Goal: Information Seeking & Learning: Learn about a topic

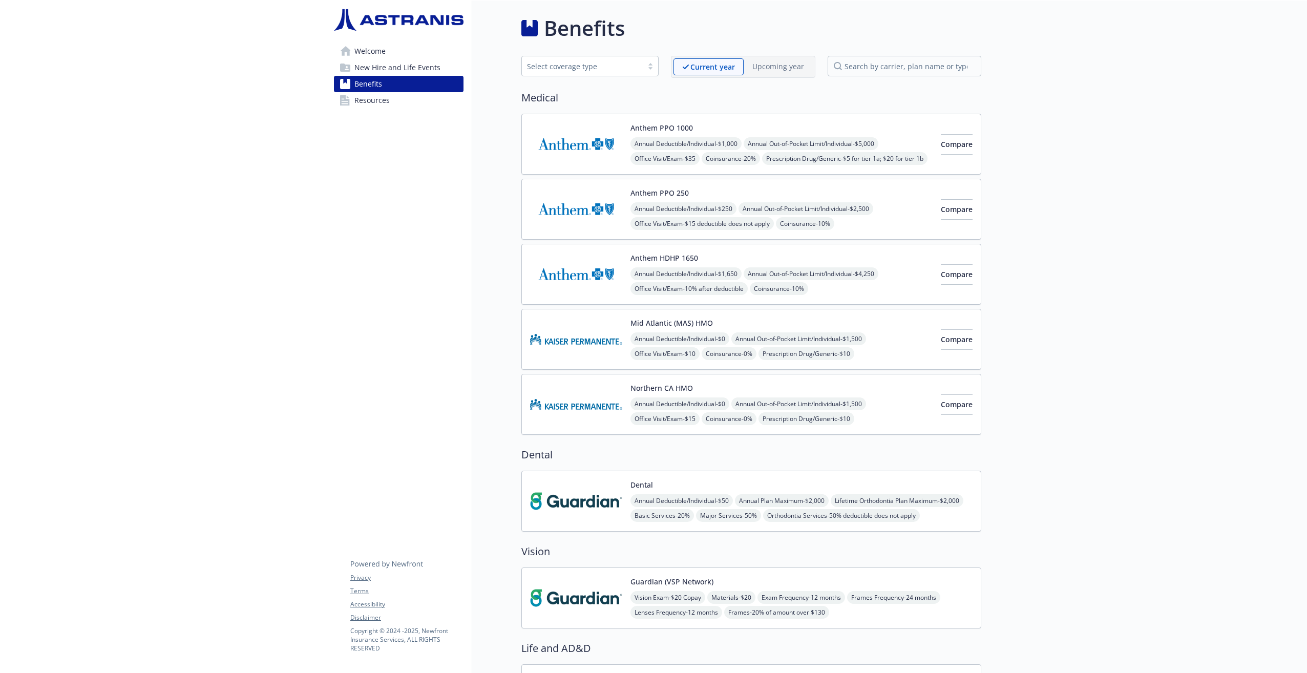
click at [602, 498] on img at bounding box center [576, 501] width 92 height 44
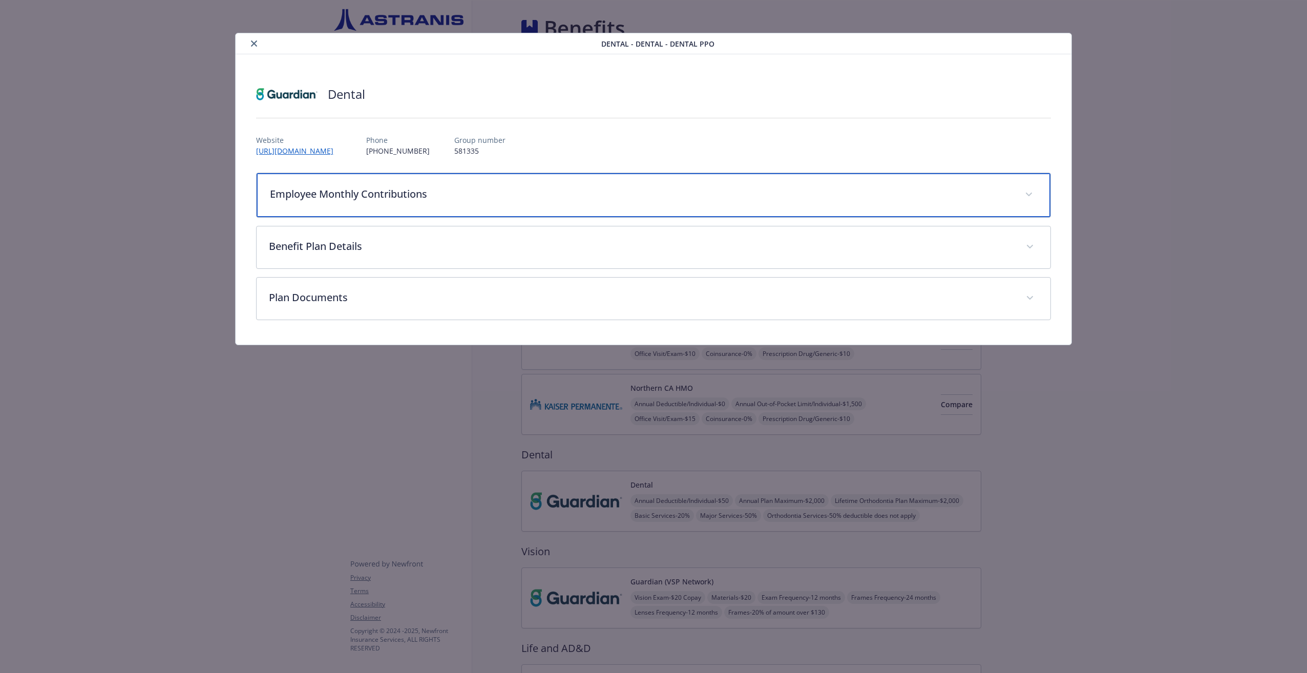
click at [399, 205] on div "Employee Monthly Contributions" at bounding box center [653, 195] width 793 height 44
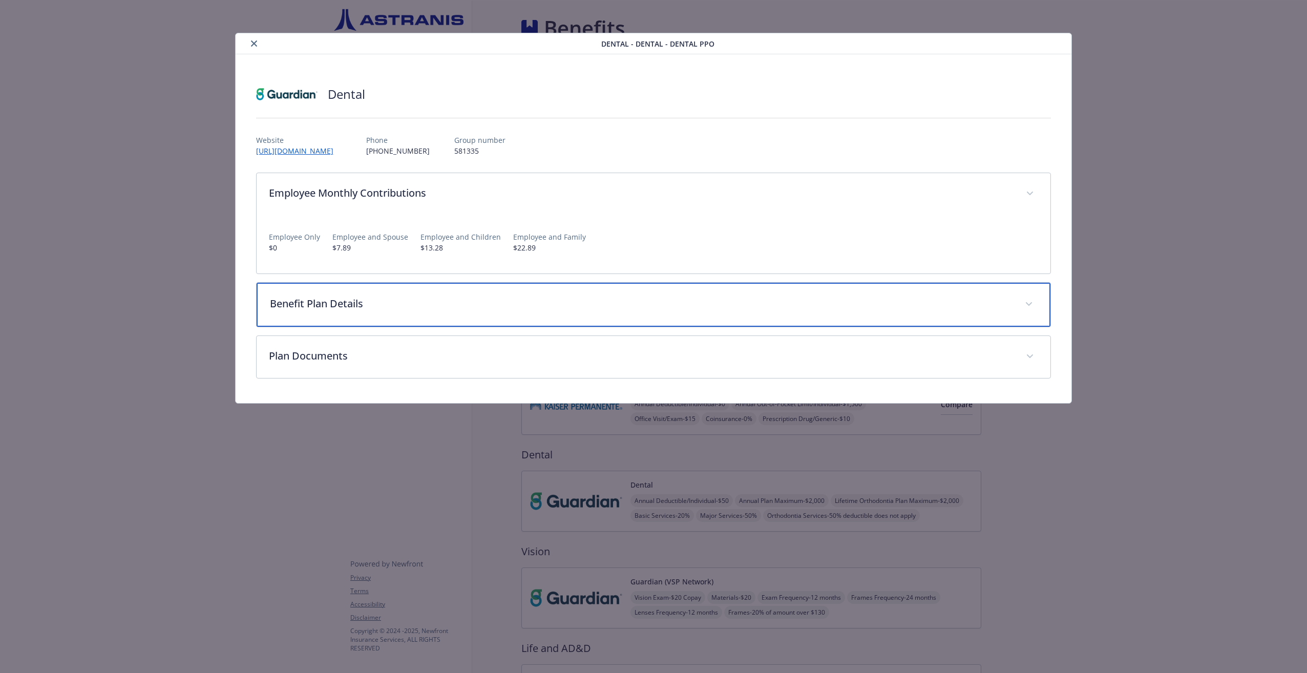
click at [423, 288] on div "Benefit Plan Details" at bounding box center [653, 305] width 793 height 44
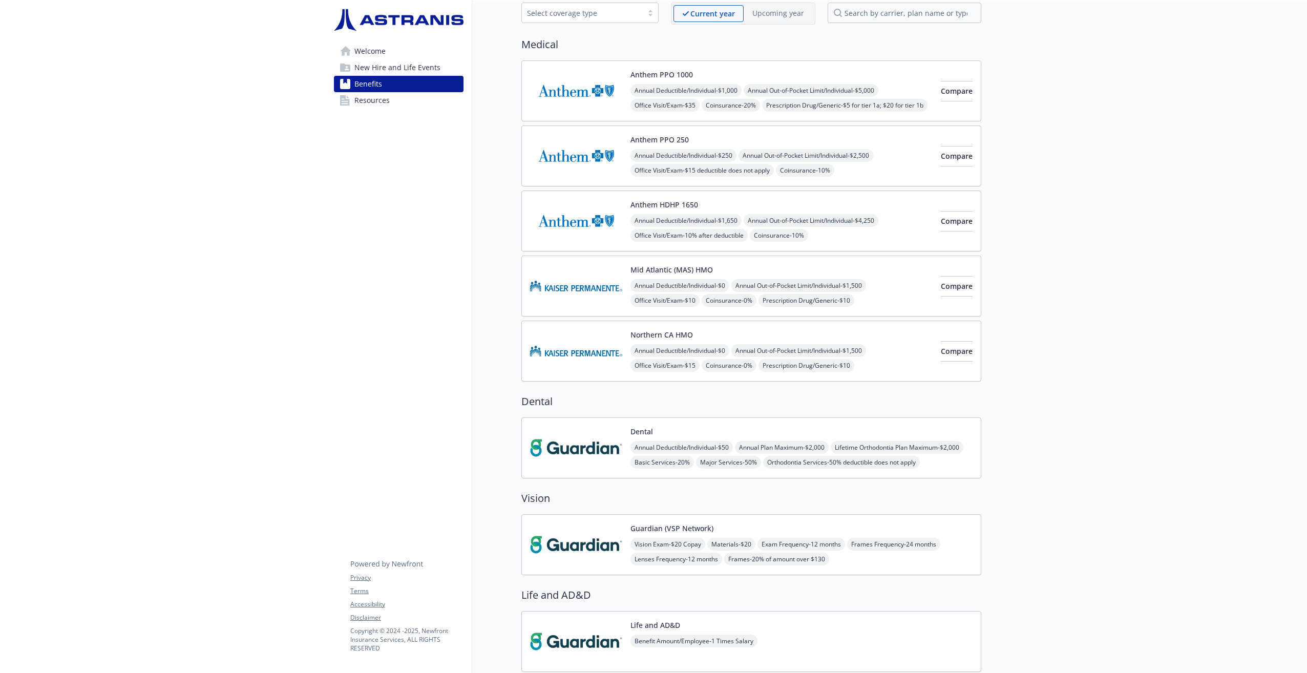
scroll to position [102, 0]
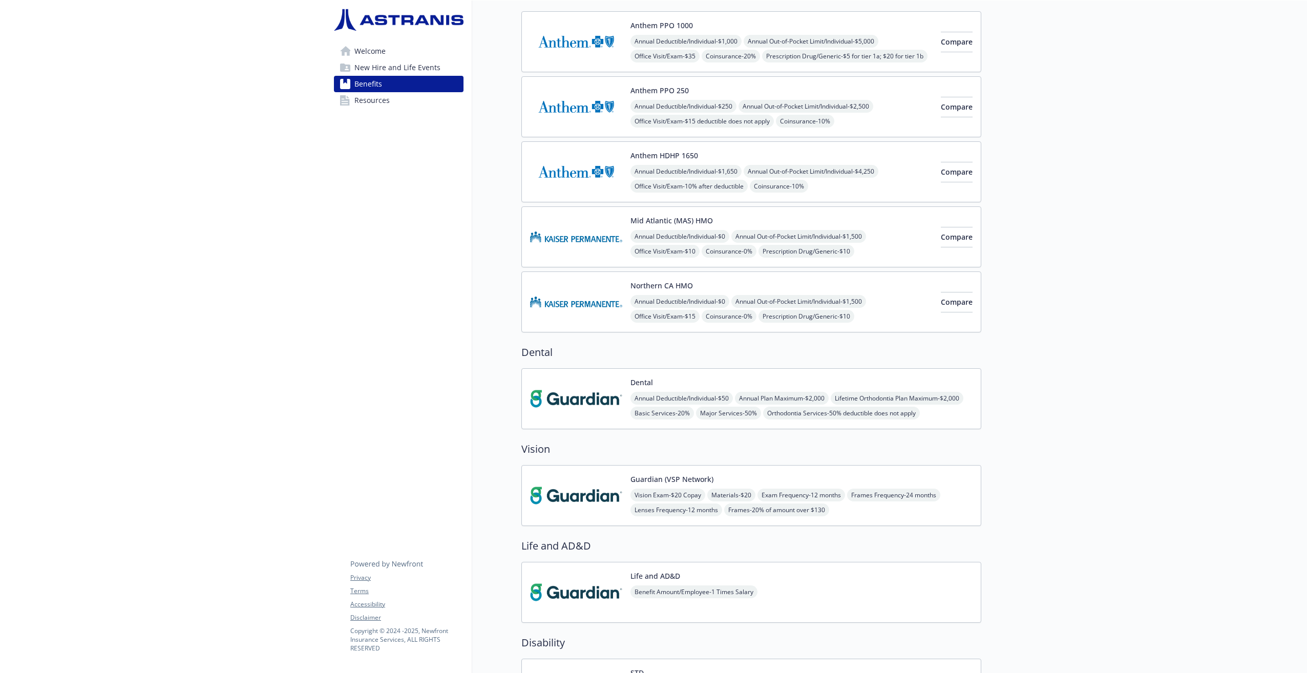
click at [723, 219] on div "Mid Atlantic (MAS) HMO Annual Deductible/Individual - $0 Annual Out-of-Pocket L…" at bounding box center [781, 237] width 302 height 44
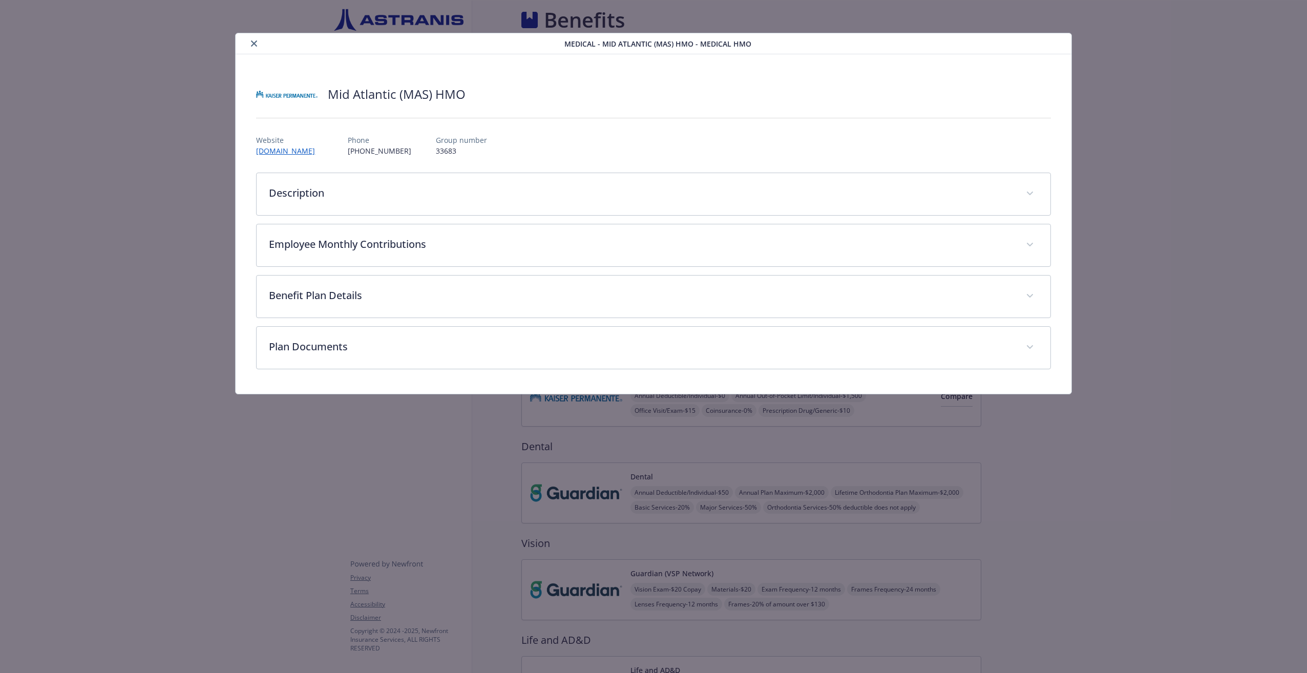
scroll to position [102, 0]
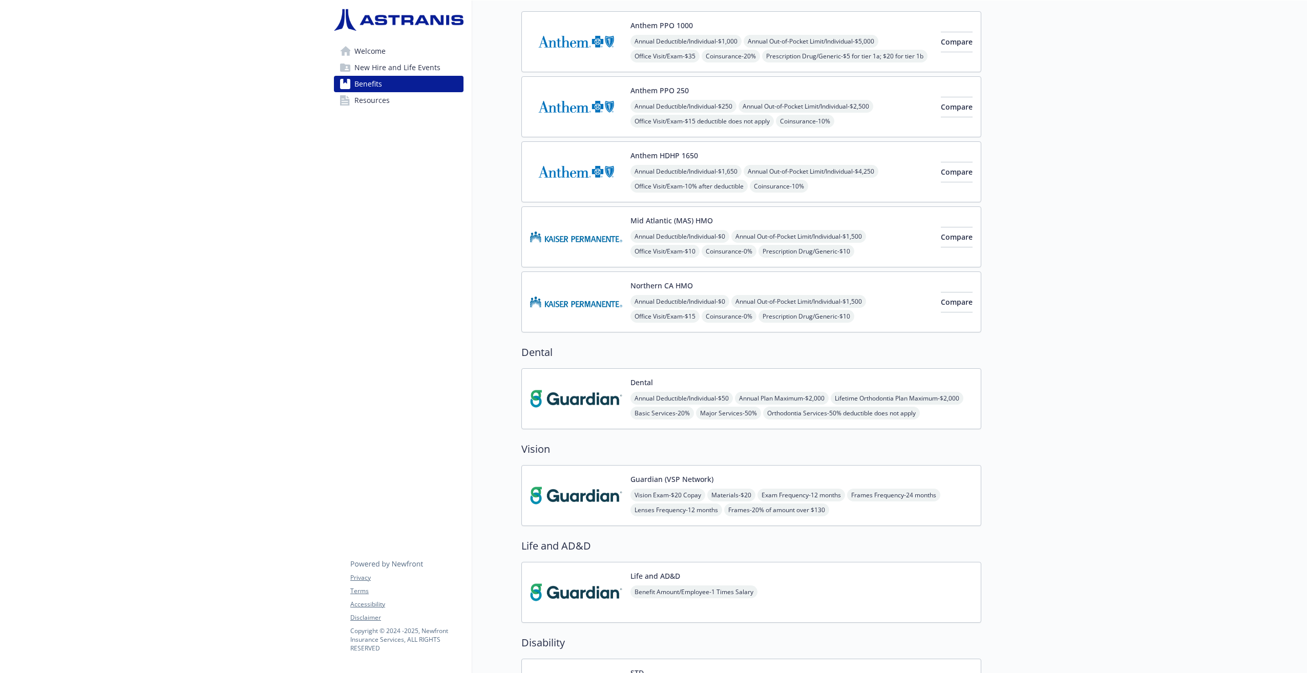
click at [723, 283] on div "Northern CA HMO Annual Deductible/Individual - $0 Annual Out-of-Pocket Limit/In…" at bounding box center [781, 302] width 302 height 44
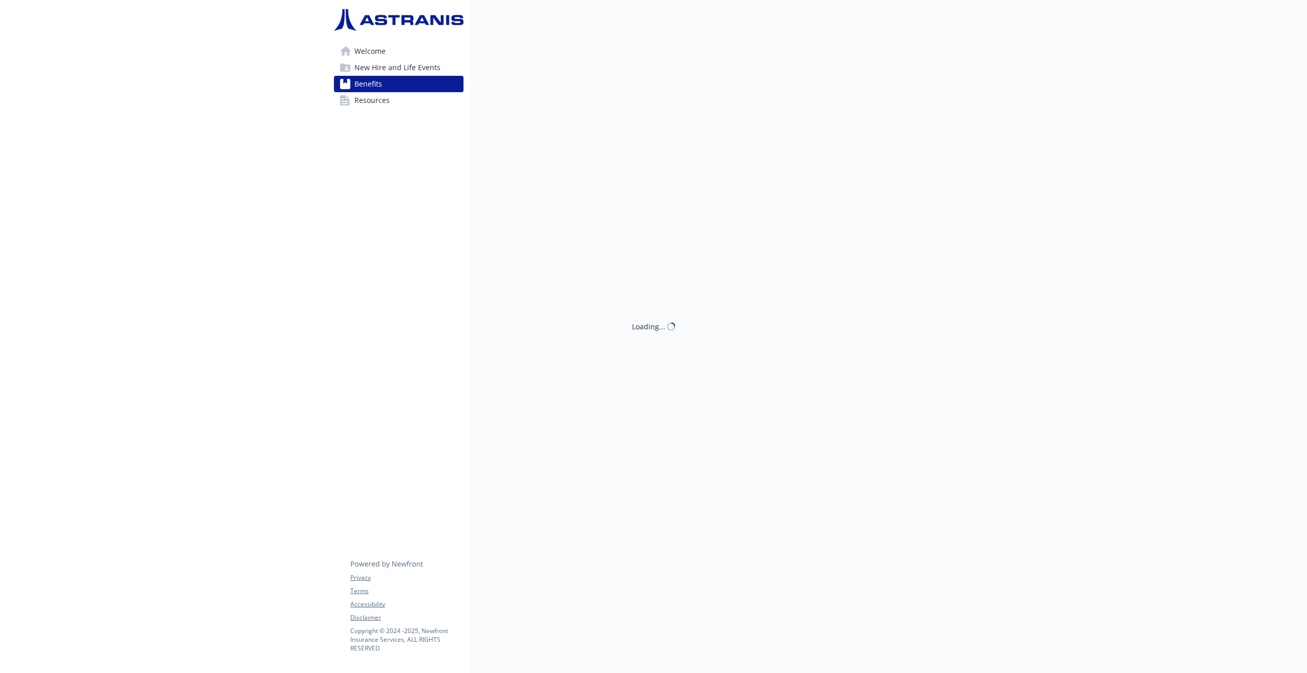
scroll to position [102, 0]
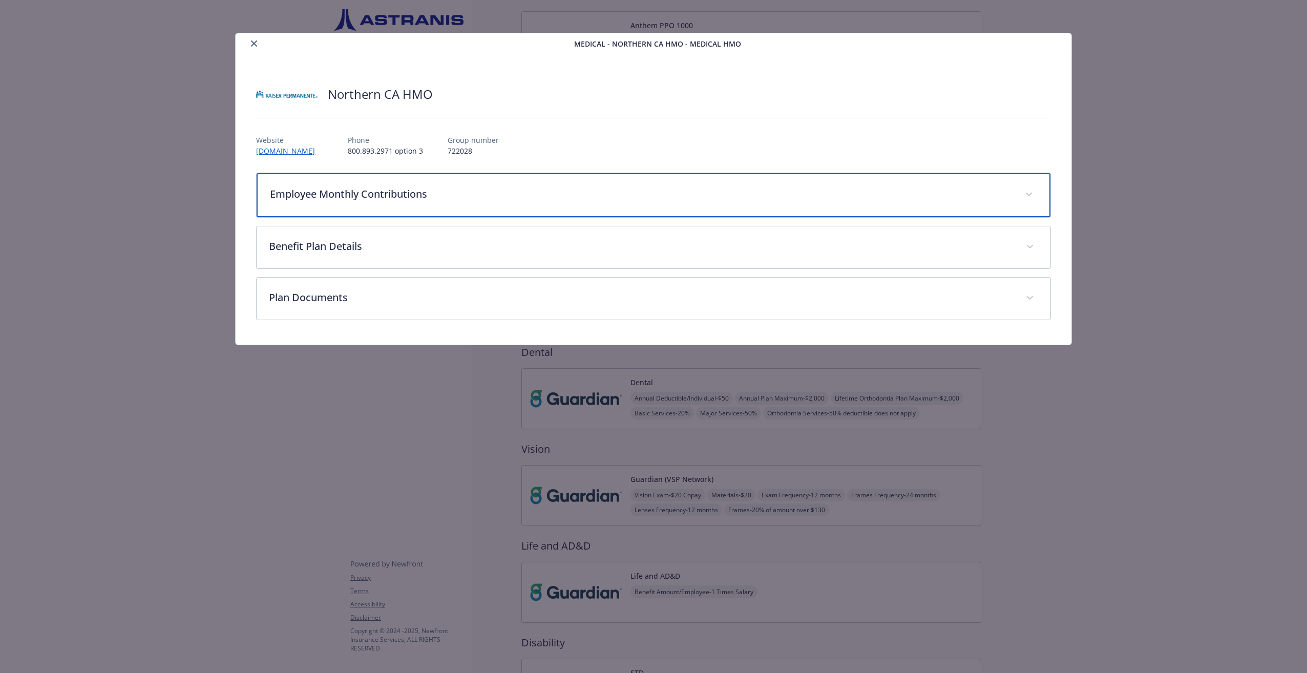
click at [407, 206] on div "Employee Monthly Contributions" at bounding box center [653, 195] width 793 height 44
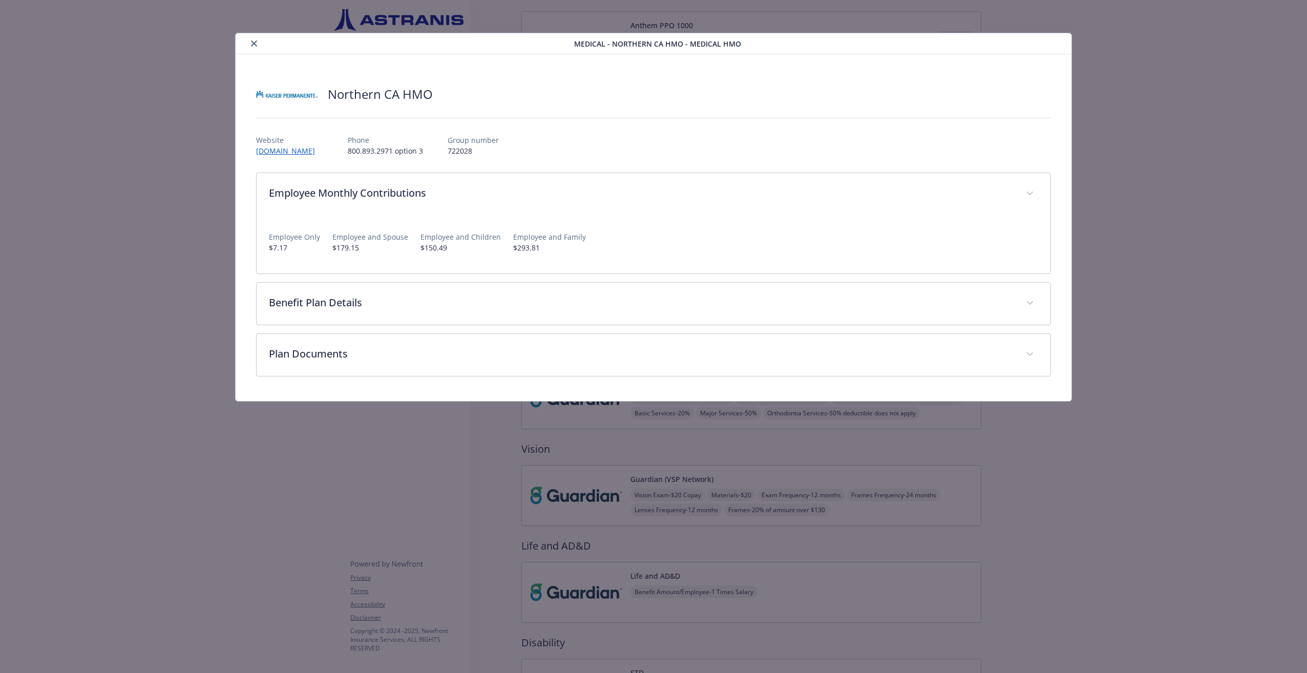
drag, startPoint x: 1189, startPoint y: 216, endPoint x: 1173, endPoint y: 220, distance: 16.4
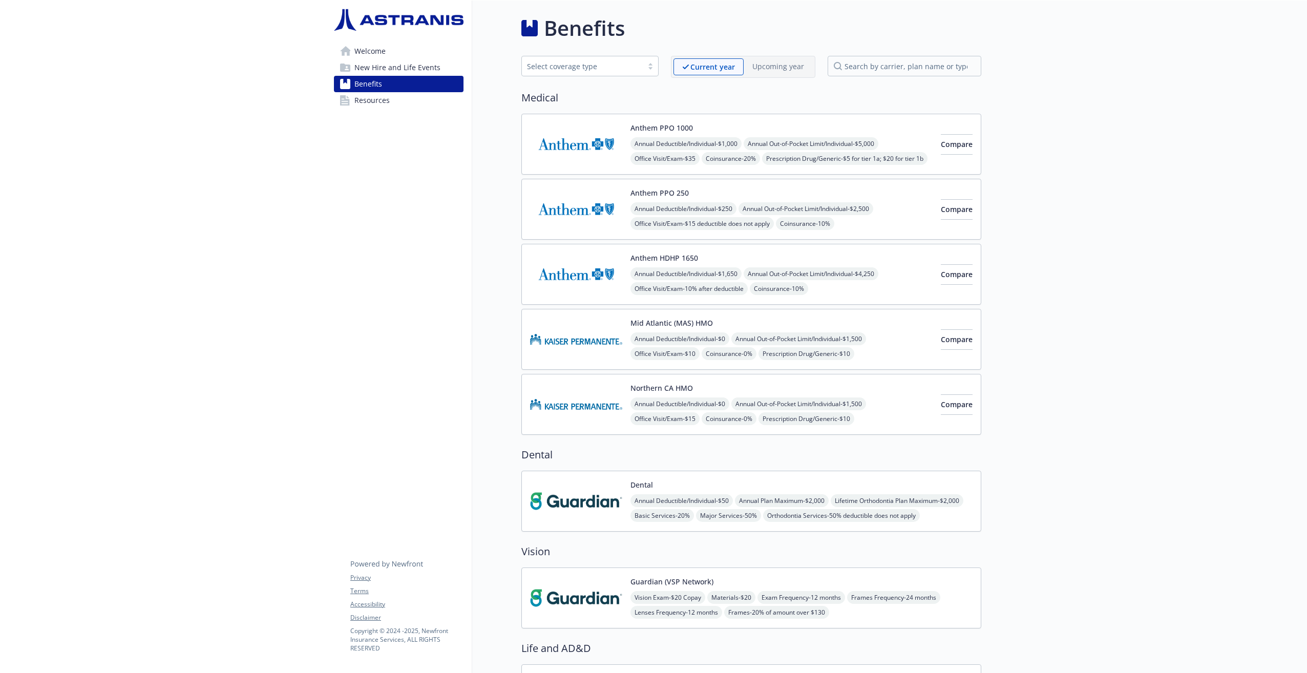
click at [690, 244] on div "Anthem HDHP 1650 Annual Deductible/Individual - $1,650 Annual Out-of-Pocket Lim…" at bounding box center [751, 274] width 460 height 61
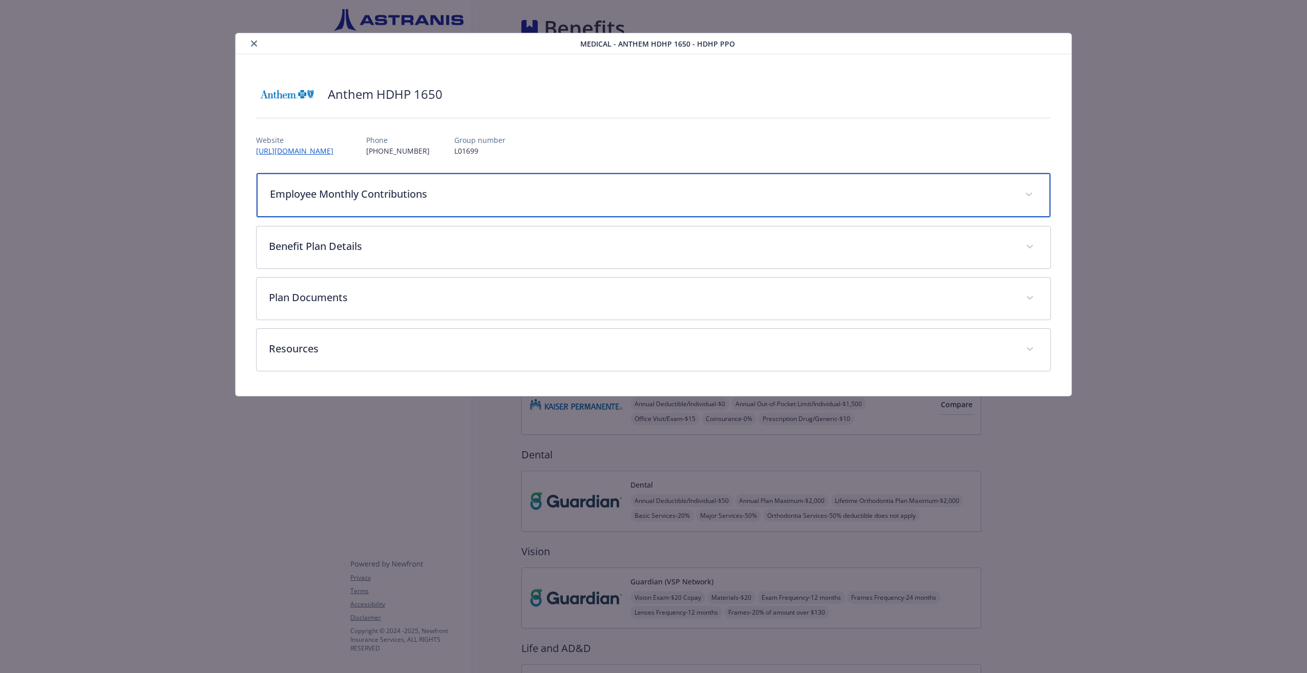
click at [664, 199] on p "Employee Monthly Contributions" at bounding box center [641, 193] width 742 height 15
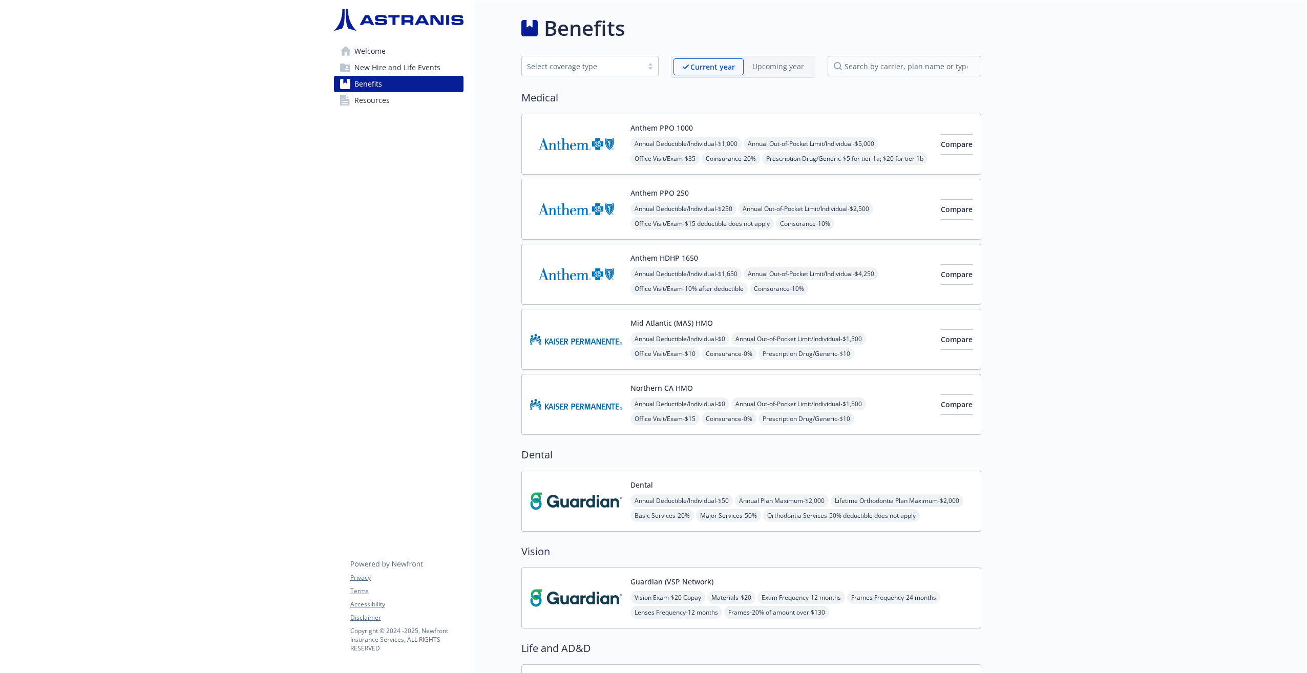
click at [671, 185] on div "Anthem PPO 250 Annual Deductible/Individual - $250 Annual Out-of-Pocket Limit/I…" at bounding box center [751, 209] width 460 height 61
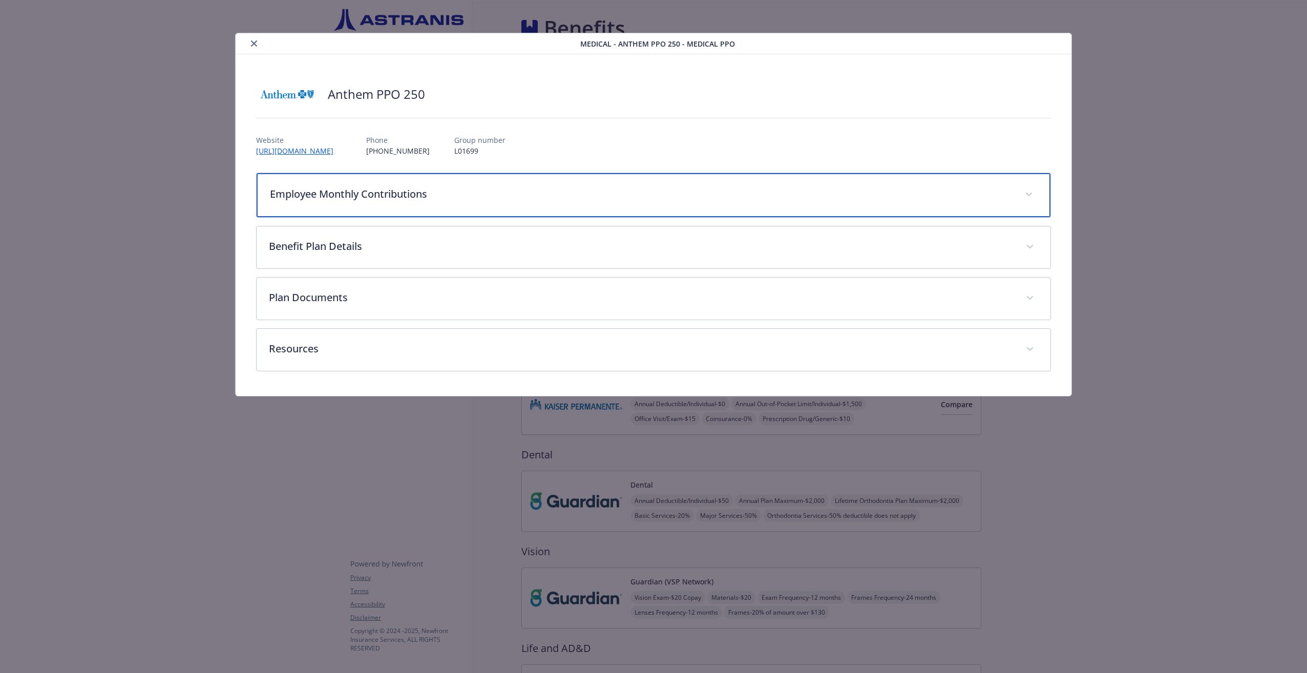
click at [480, 207] on div "Employee Monthly Contributions" at bounding box center [653, 195] width 793 height 44
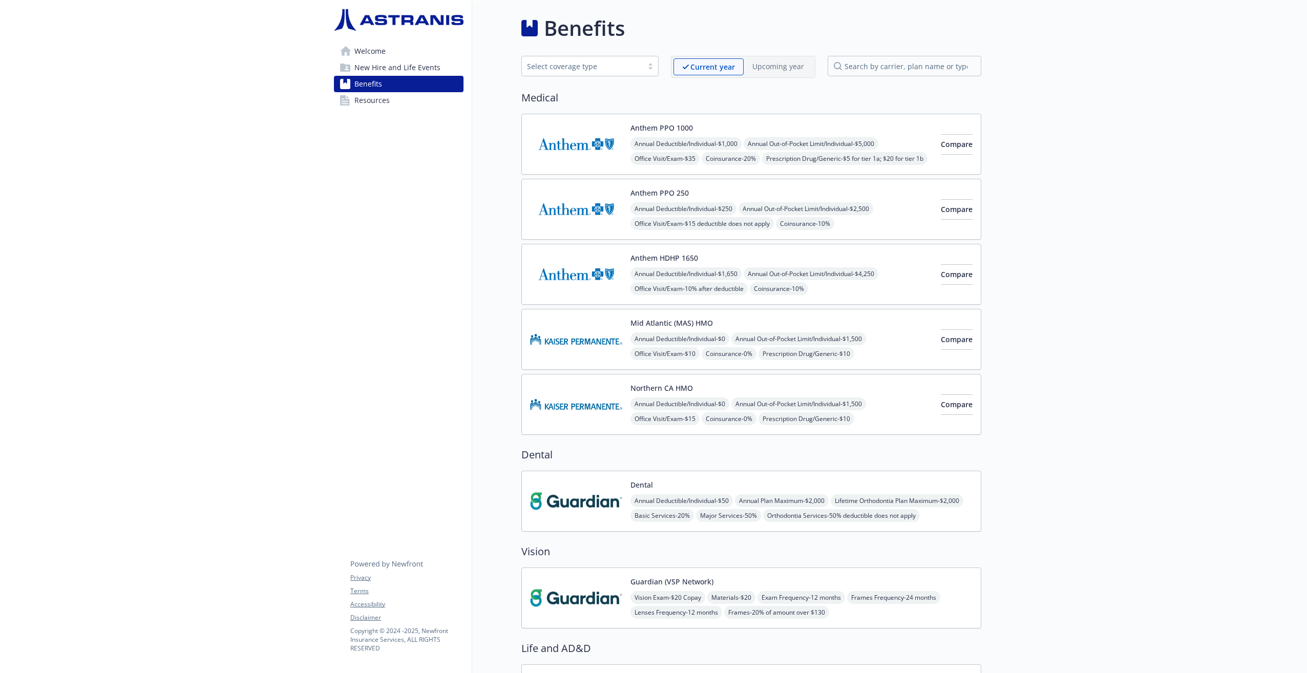
click at [655, 265] on div "Anthem HDHP 1650 Annual Deductible/Individual - $1,650 Annual Out-of-Pocket Lim…" at bounding box center [781, 274] width 302 height 44
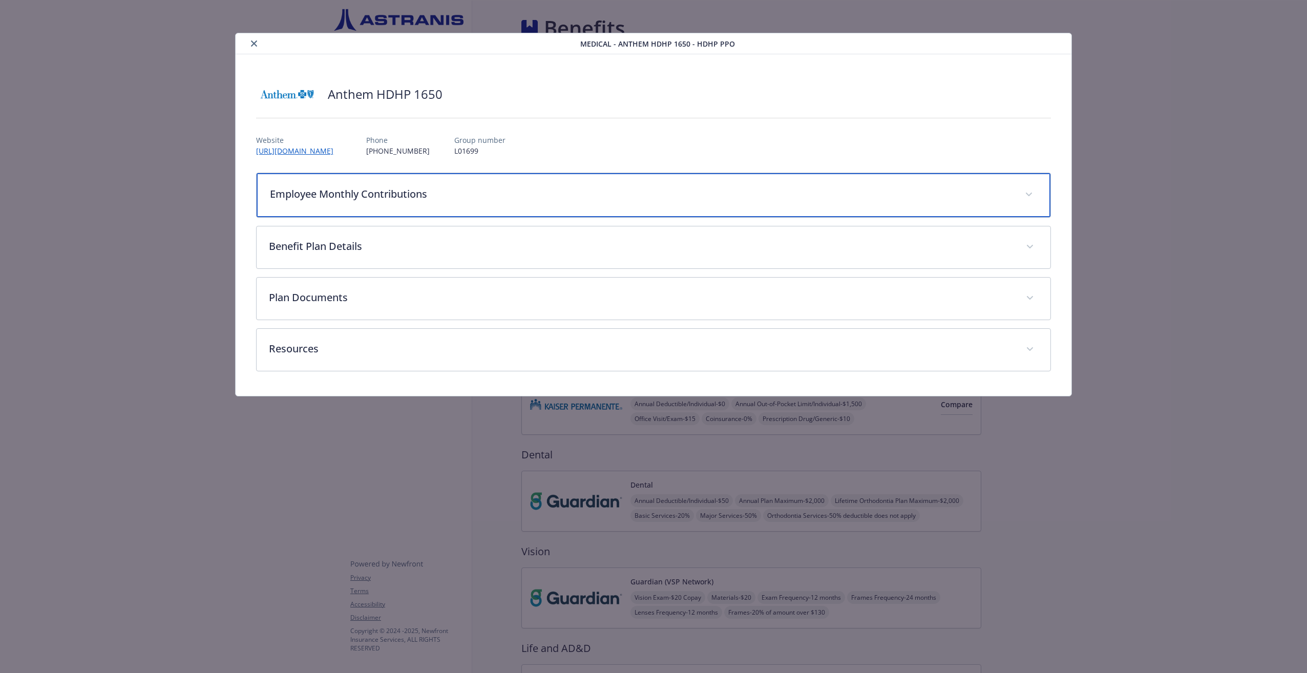
click at [526, 205] on div "Employee Monthly Contributions" at bounding box center [653, 195] width 793 height 44
